Goal: Information Seeking & Learning: Understand process/instructions

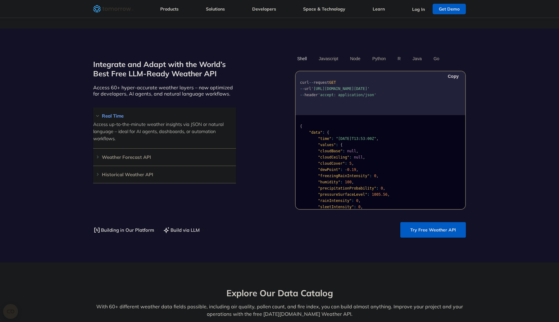
scroll to position [514, 0]
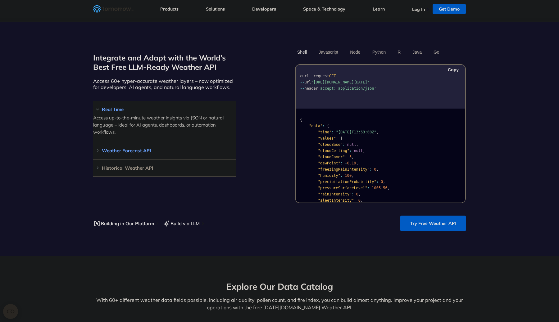
click at [207, 142] on div "Weather Forecast API Access ultra-accurate, hyperlocal data up to 14 days in th…" at bounding box center [164, 150] width 143 height 17
click at [206, 148] on h3 "Weather Forecast API" at bounding box center [164, 150] width 143 height 5
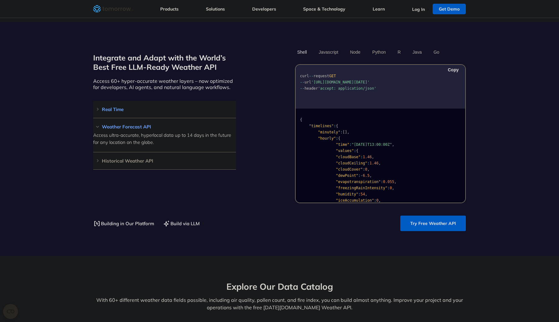
click at [129, 107] on h3 "Real Time" at bounding box center [164, 109] width 143 height 5
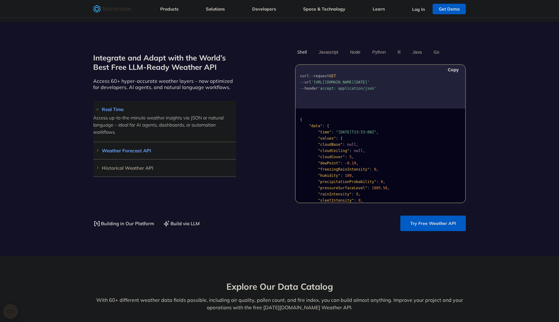
click at [136, 148] on h3 "Weather Forecast API" at bounding box center [164, 150] width 143 height 5
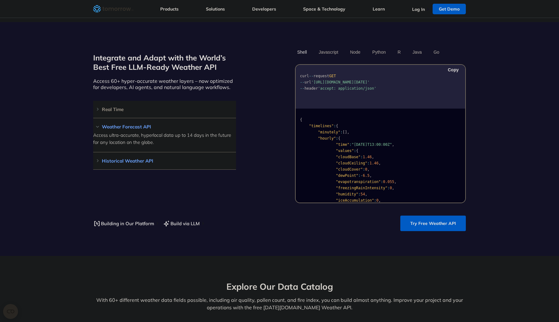
click at [136, 159] on h3 "Historical Weather API" at bounding box center [164, 161] width 143 height 5
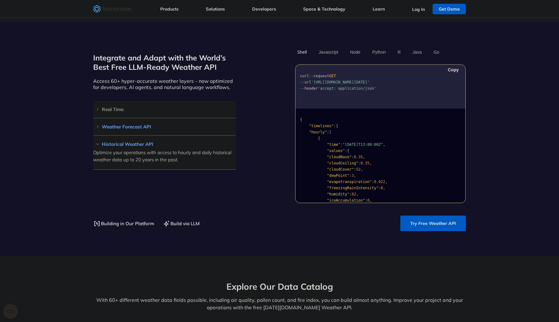
click at [127, 125] on h3 "Weather Forecast API" at bounding box center [164, 127] width 143 height 5
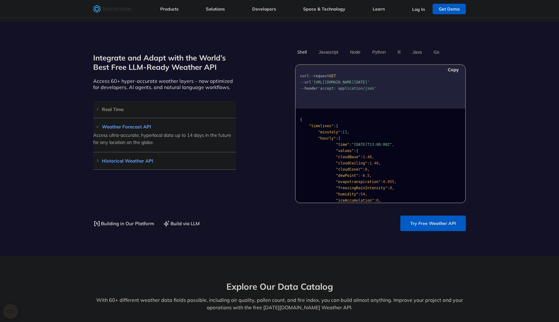
click at [135, 159] on h3 "Historical Weather API" at bounding box center [164, 161] width 143 height 5
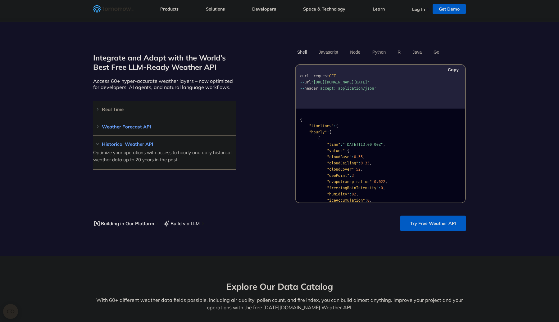
click at [143, 125] on h3 "Weather Forecast API" at bounding box center [164, 127] width 143 height 5
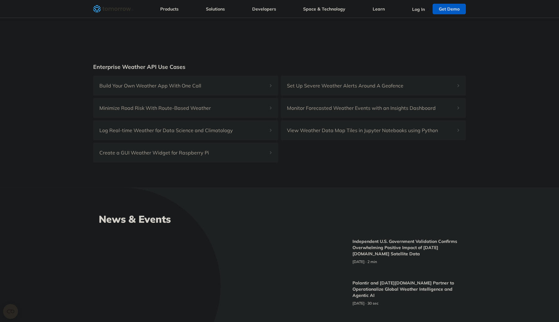
scroll to position [1701, 0]
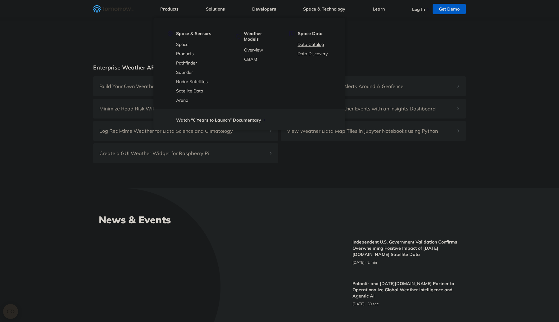
click at [302, 43] on link "Data Catalog" at bounding box center [310, 45] width 26 height 6
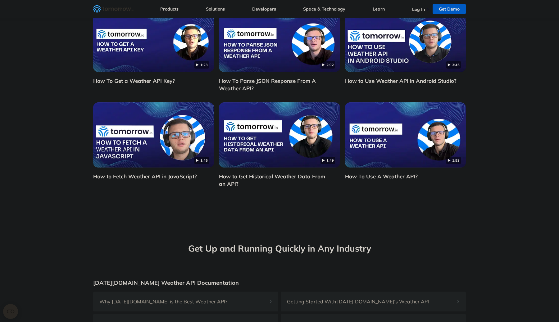
scroll to position [1457, 0]
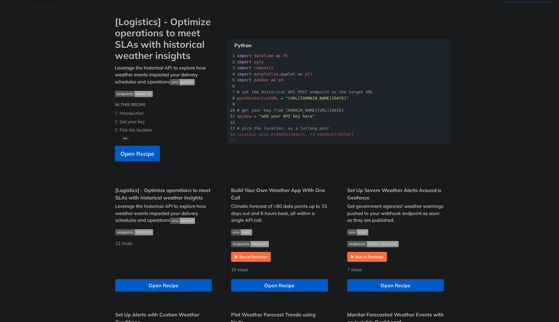
scroll to position [37, 0]
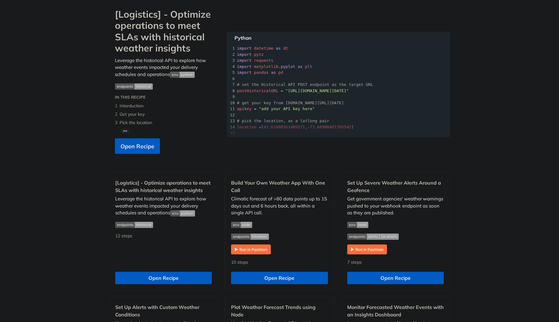
click at [174, 75] on img "Expand image" at bounding box center [182, 75] width 25 height 6
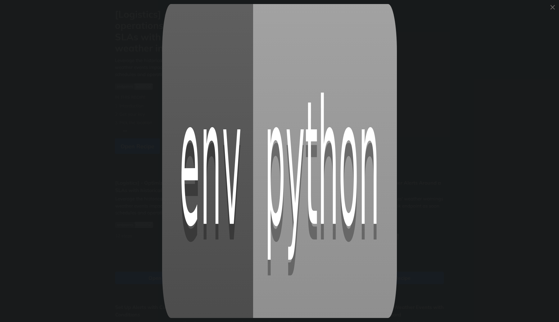
click at [102, 100] on span "Collapse image" at bounding box center [279, 161] width 559 height 322
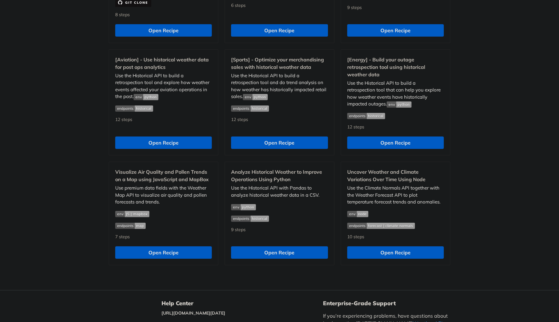
scroll to position [534, 0]
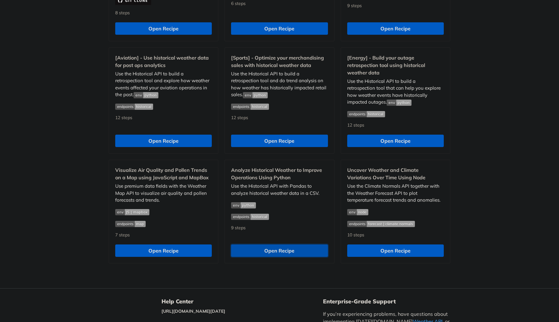
click at [264, 254] on button "Open Recipe" at bounding box center [279, 251] width 97 height 12
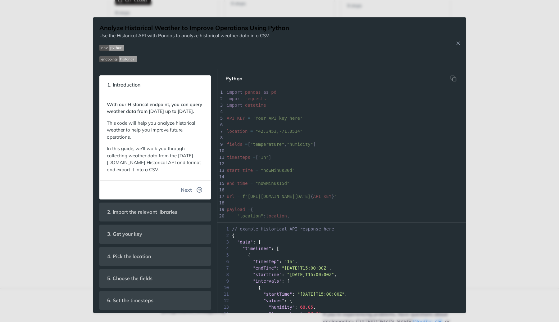
click at [187, 194] on span "Next" at bounding box center [186, 189] width 11 height 7
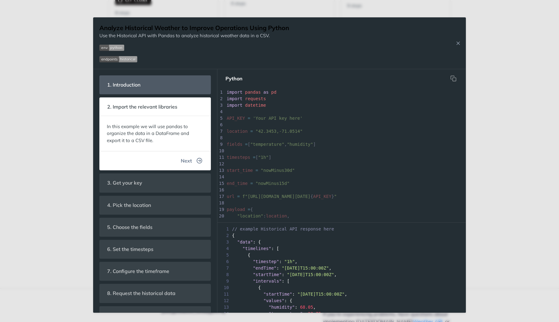
click at [185, 162] on span "Next" at bounding box center [186, 160] width 11 height 7
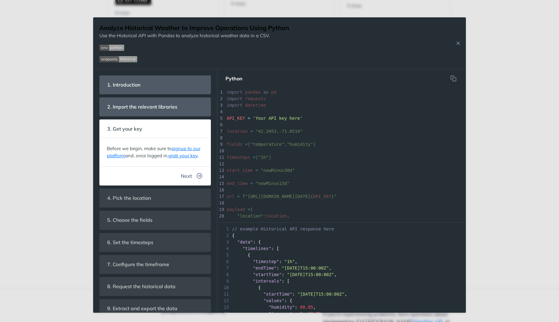
click at [187, 178] on span "Next" at bounding box center [186, 175] width 11 height 7
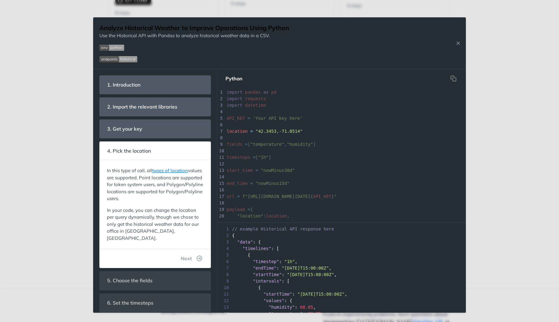
scroll to position [11, 0]
click at [194, 252] on button "Next" at bounding box center [192, 258] width 32 height 12
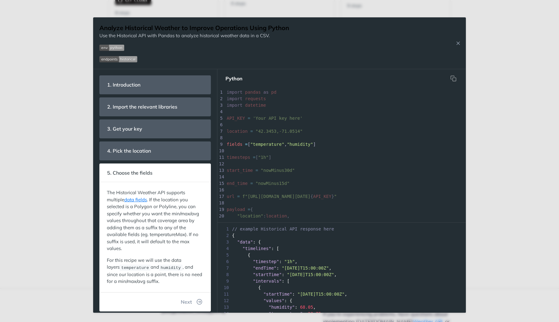
scroll to position [7, 0]
click at [182, 303] on span "Next" at bounding box center [186, 301] width 11 height 7
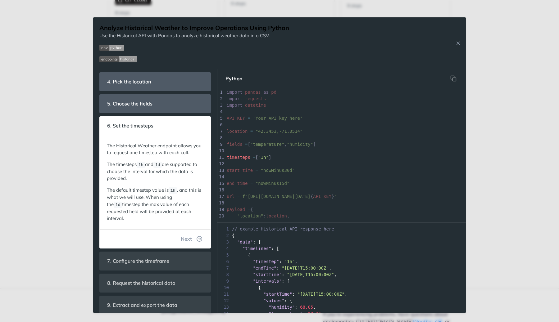
scroll to position [70, 0]
click at [185, 235] on span "Next" at bounding box center [186, 238] width 11 height 7
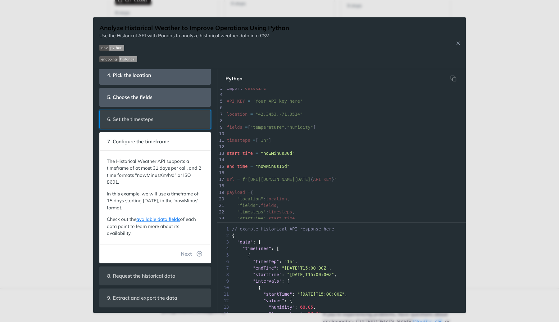
scroll to position [77, 0]
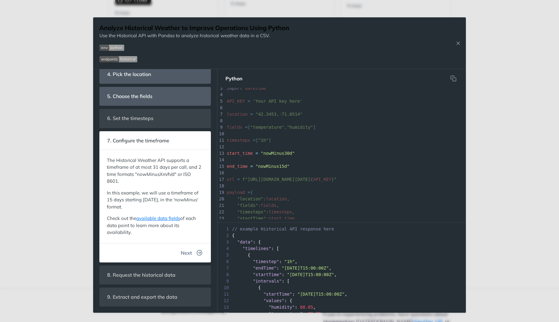
click at [184, 251] on span "Next" at bounding box center [186, 252] width 11 height 7
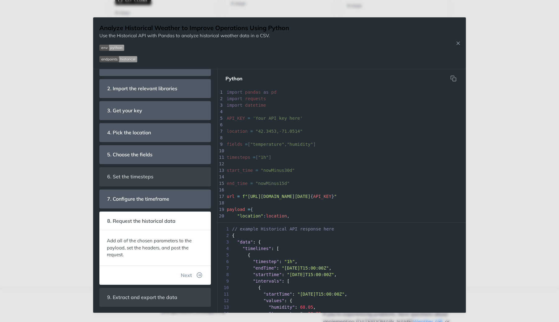
scroll to position [86, 0]
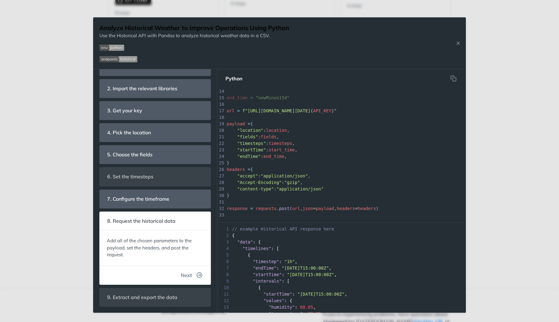
click at [189, 275] on span "Next" at bounding box center [186, 275] width 11 height 7
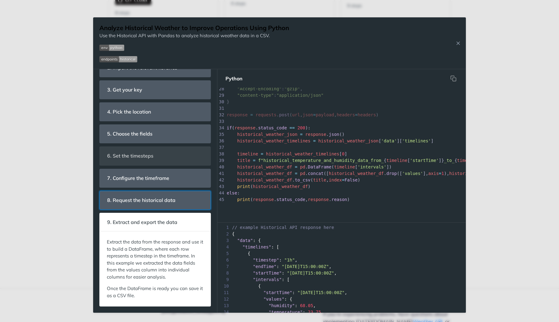
scroll to position [0, 0]
click at [417, 196] on pre "else :" at bounding box center [448, 193] width 447 height 7
click at [395, 221] on div "45 print ( response . status_code , response . reason ) 1 import pandas as pd 2…" at bounding box center [341, 155] width 248 height 135
click at [464, 232] on div "1 // example Historical API response here" at bounding box center [341, 229] width 248 height 7
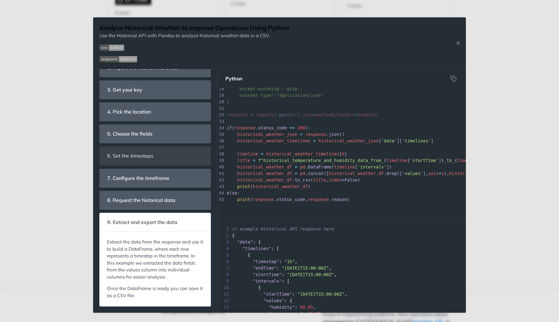
click at [486, 231] on div "Analyze Historical Weather to Improve Operations Using Python Use the Historica…" at bounding box center [279, 161] width 559 height 322
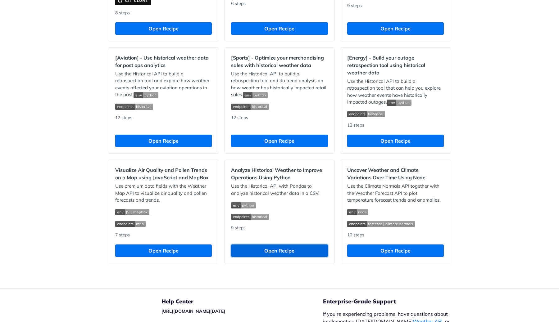
click at [266, 251] on button "Open Recipe" at bounding box center [279, 251] width 97 height 12
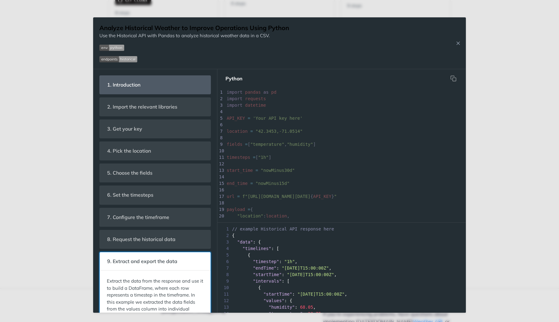
scroll to position [39, 0]
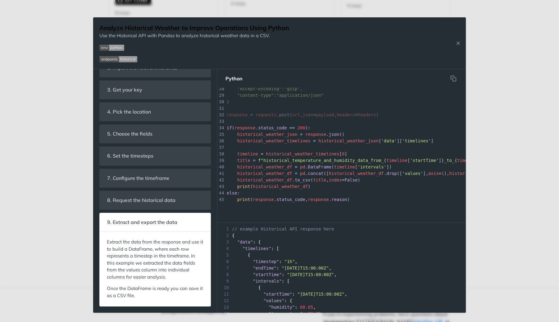
click at [358, 266] on div "7 "endTime" : "[DATE]T15:00:00Z" ," at bounding box center [341, 268] width 248 height 7
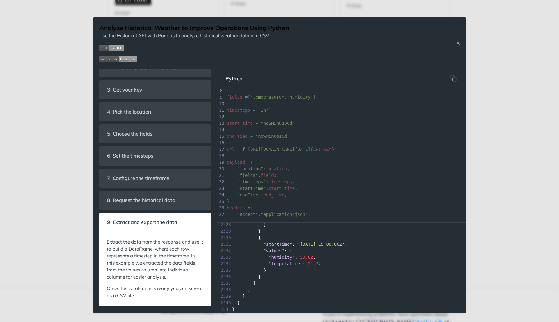
scroll to position [7, 0]
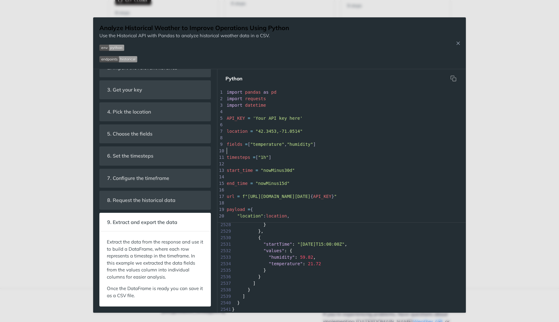
click at [326, 149] on pre "​" at bounding box center [448, 151] width 447 height 7
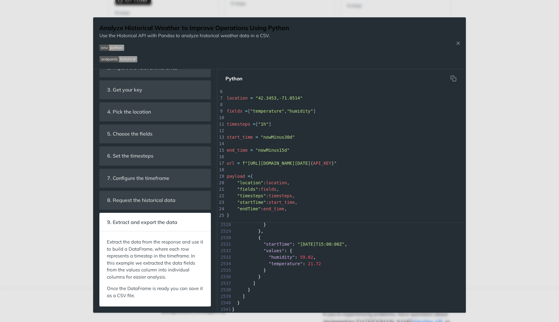
scroll to position [84, 0]
